Goal: Navigation & Orientation: Understand site structure

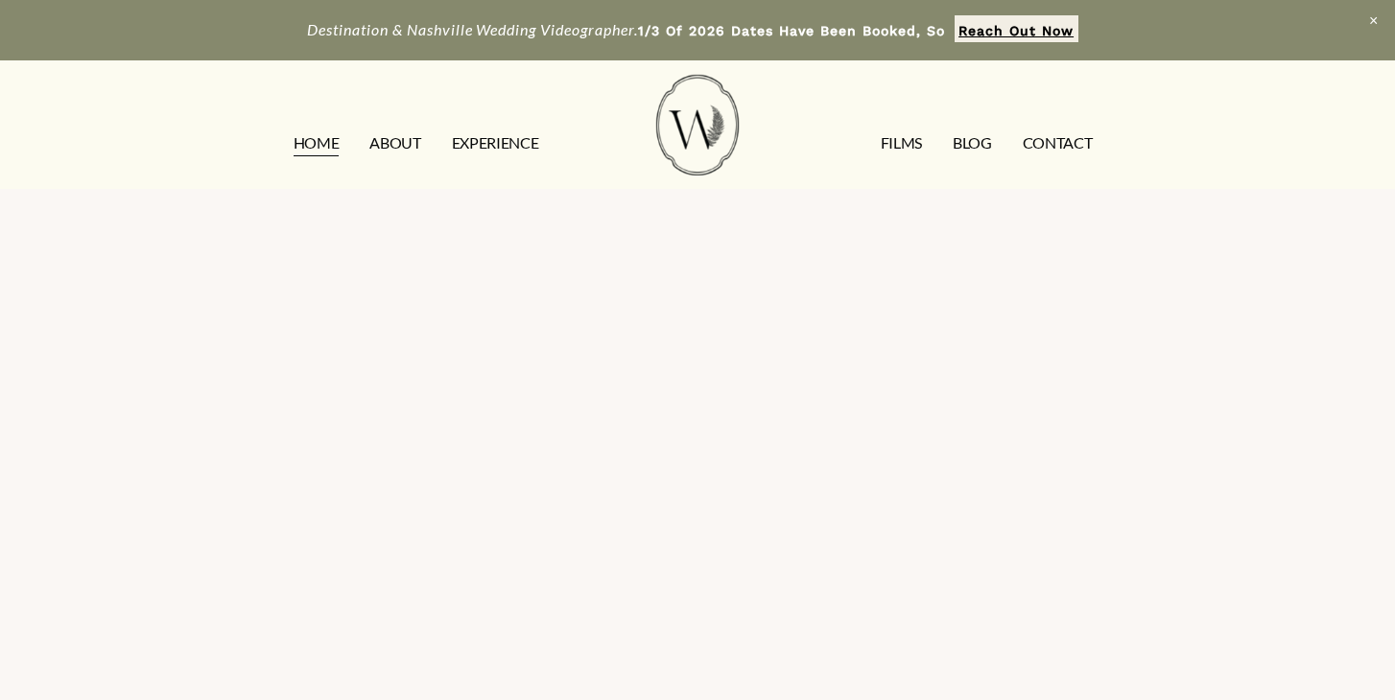
scroll to position [4642, 0]
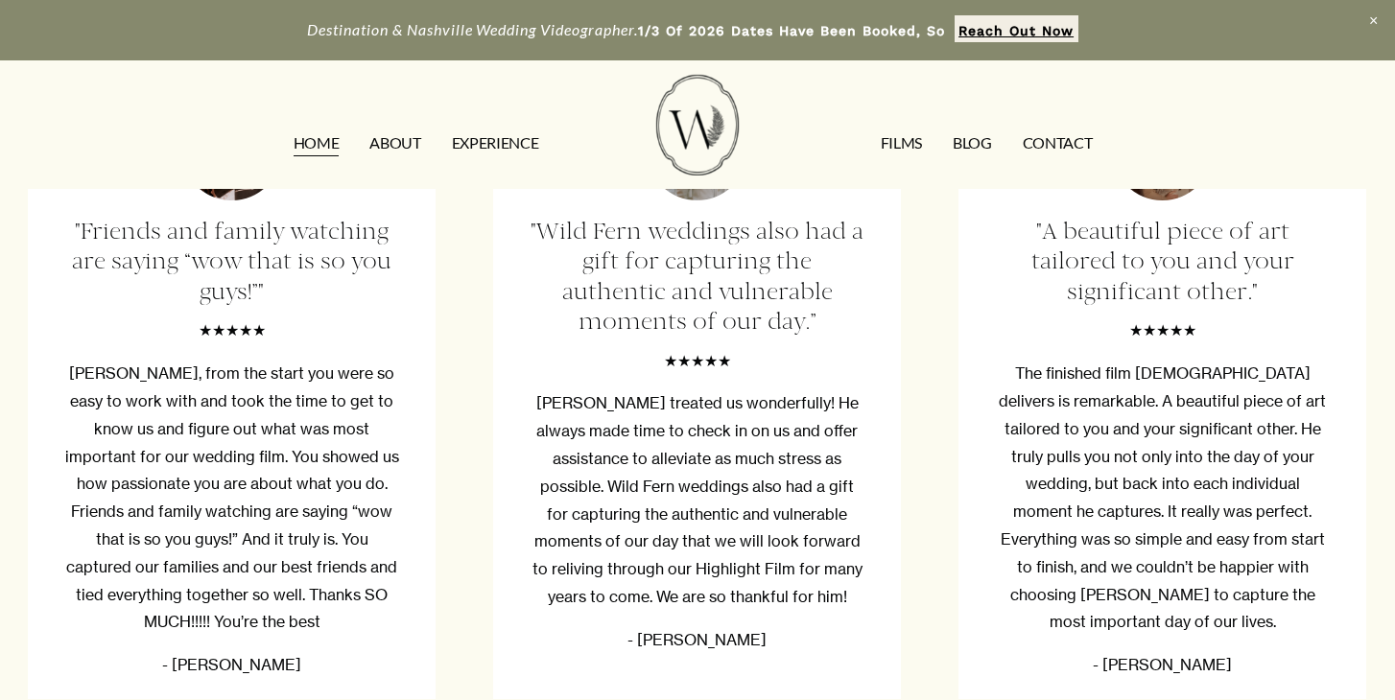
click at [389, 149] on link "ABOUT" at bounding box center [394, 143] width 51 height 31
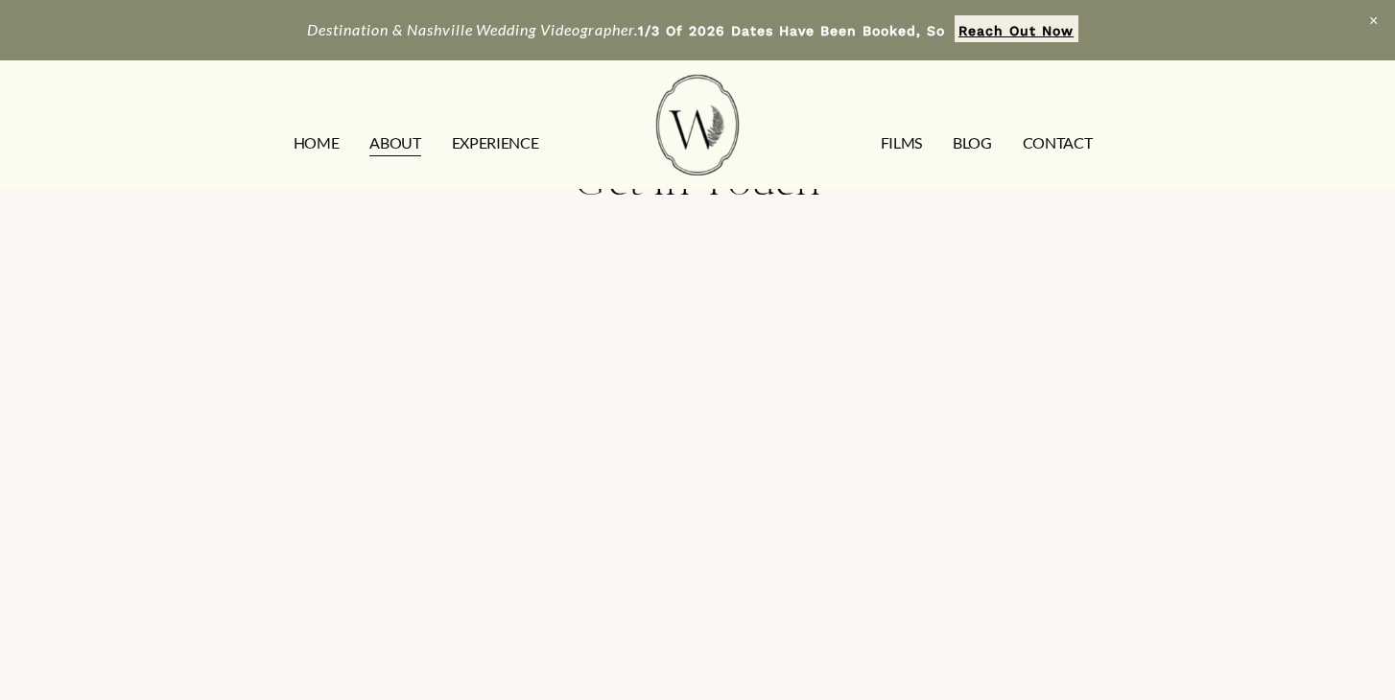
scroll to position [3966, 0]
click at [496, 140] on link "EXPERIENCE" at bounding box center [495, 143] width 87 height 31
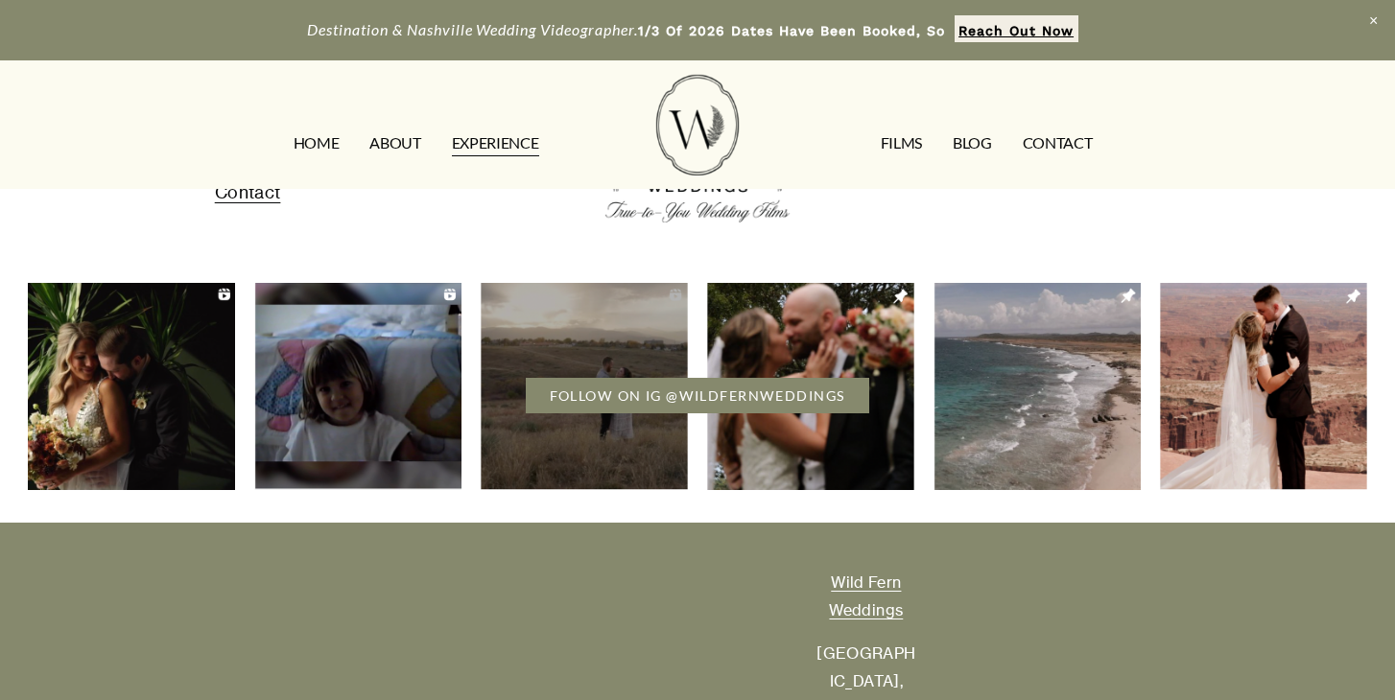
scroll to position [4122, 0]
